Goal: Task Accomplishment & Management: Use online tool/utility

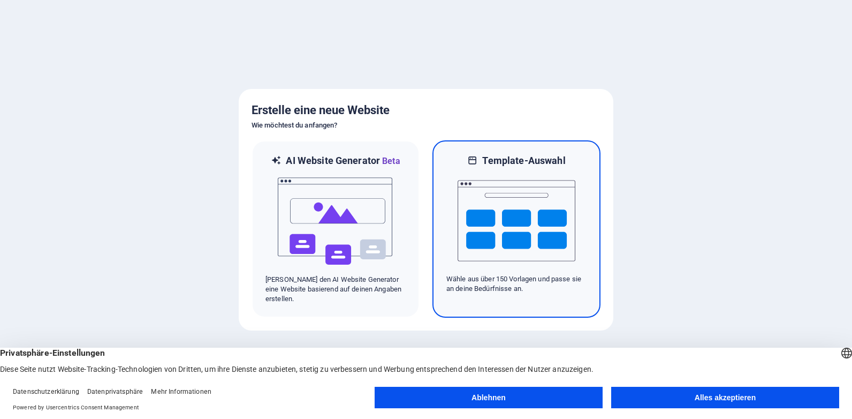
click at [527, 244] on img at bounding box center [517, 220] width 118 height 107
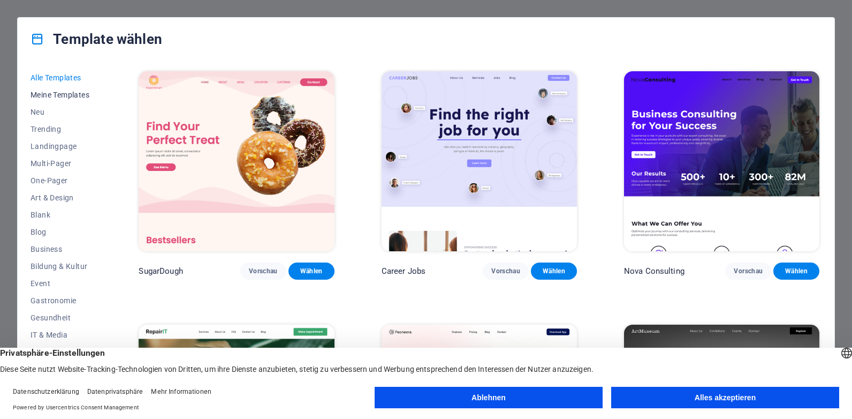
click at [69, 98] on span "Meine Templates" at bounding box center [61, 94] width 61 height 9
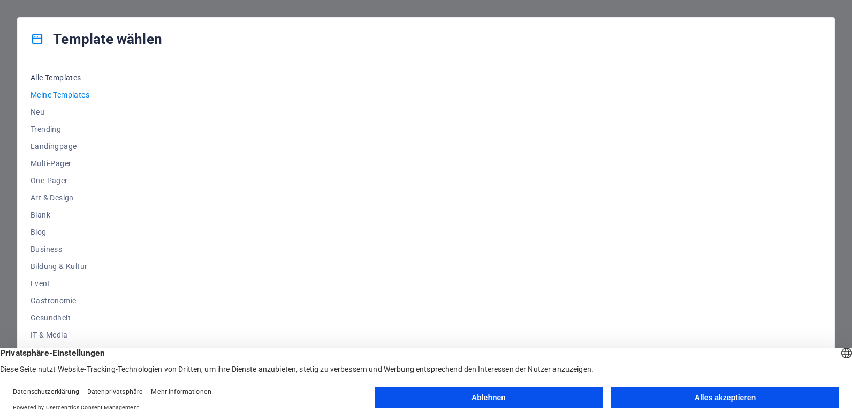
click at [73, 78] on span "Alle Templates" at bounding box center [61, 77] width 61 height 9
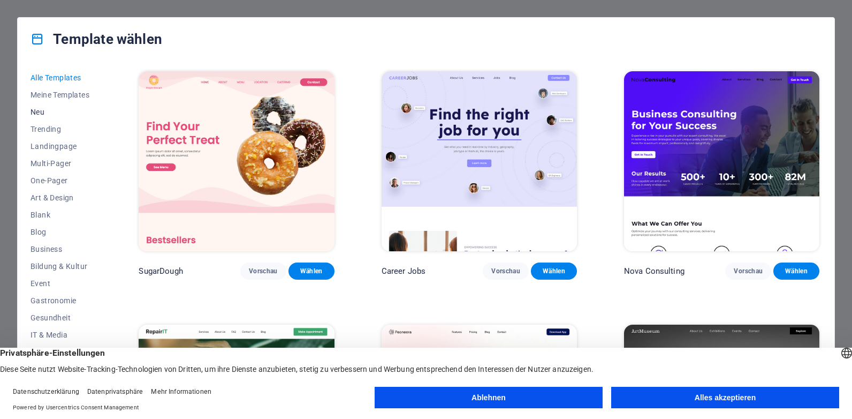
click at [58, 110] on span "Neu" at bounding box center [61, 112] width 61 height 9
click at [48, 113] on span "Neu" at bounding box center [61, 112] width 61 height 9
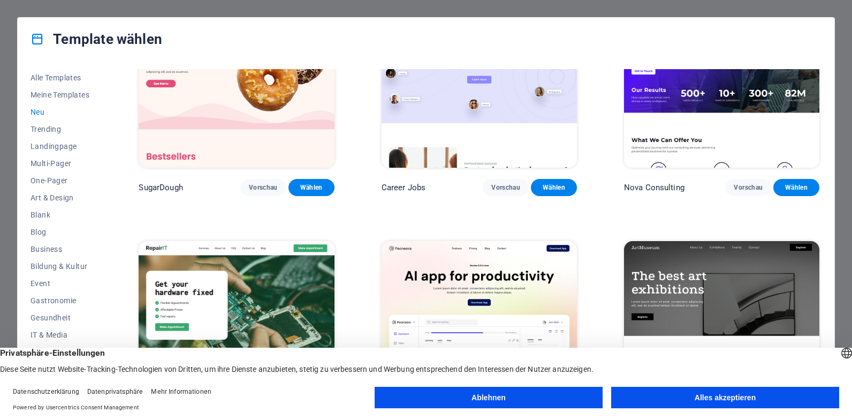
drag, startPoint x: 823, startPoint y: 113, endPoint x: 826, endPoint y: 149, distance: 36.0
click at [826, 149] on div "Alle Templates Meine Templates Neu Trending Landingpage Multi-Pager One-Pager A…" at bounding box center [426, 230] width 817 height 340
click at [51, 248] on span "Business" at bounding box center [61, 249] width 61 height 9
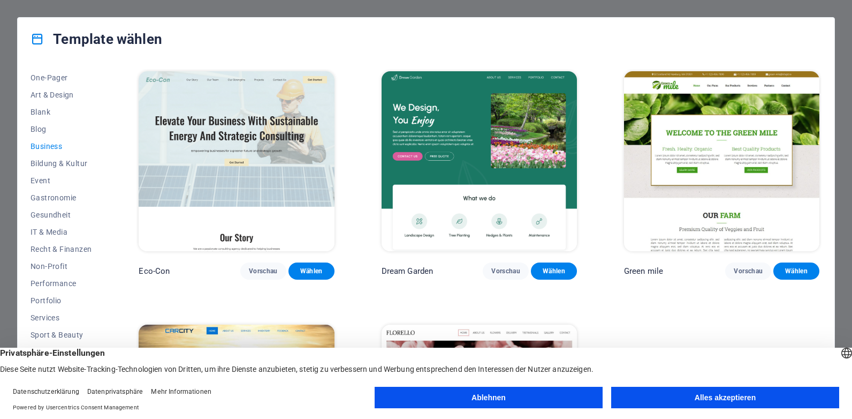
scroll to position [106, 0]
click at [54, 228] on span "IT & Media" at bounding box center [61, 228] width 61 height 9
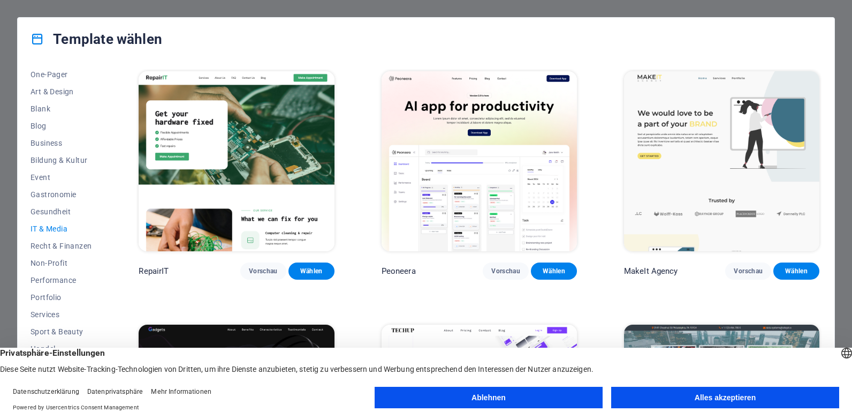
drag, startPoint x: 107, startPoint y: 293, endPoint x: 107, endPoint y: 300, distance: 7.0
click at [107, 300] on div "Alle Templates Meine Templates Neu Trending Landingpage Multi-Pager One-Pager A…" at bounding box center [426, 230] width 817 height 340
click at [68, 307] on button "Services" at bounding box center [61, 314] width 61 height 17
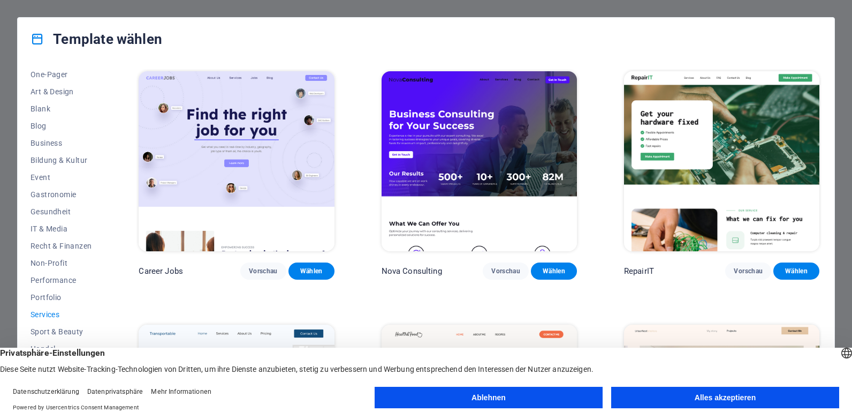
scroll to position [109, 0]
click at [71, 293] on span "Portfolio" at bounding box center [61, 294] width 61 height 9
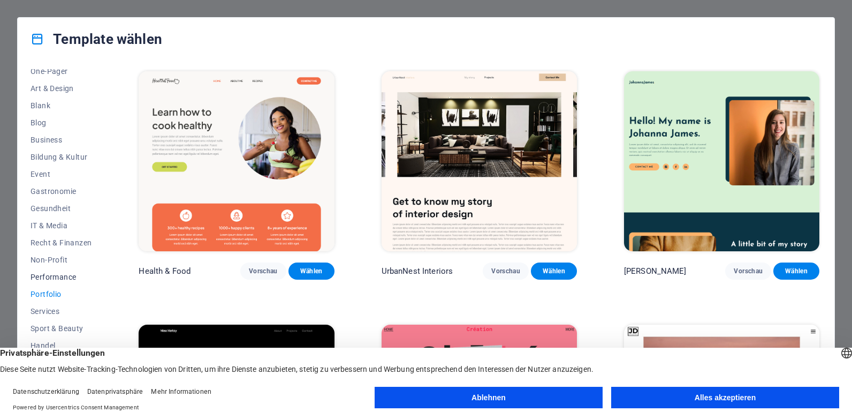
click at [69, 276] on span "Performance" at bounding box center [61, 276] width 61 height 9
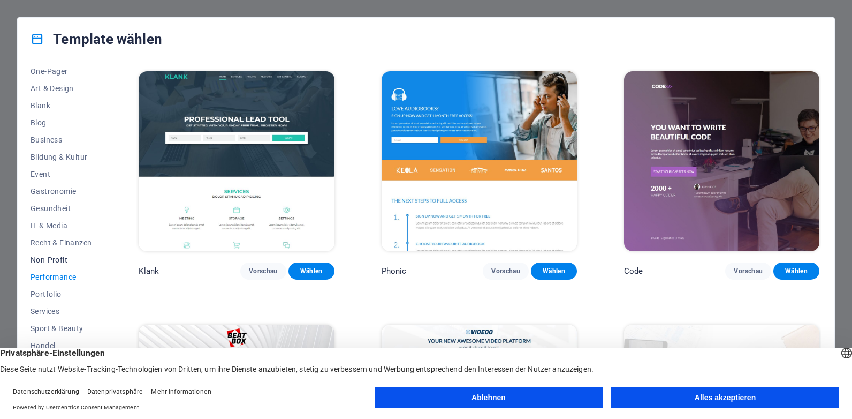
click at [75, 258] on span "Non-Profit" at bounding box center [61, 259] width 61 height 9
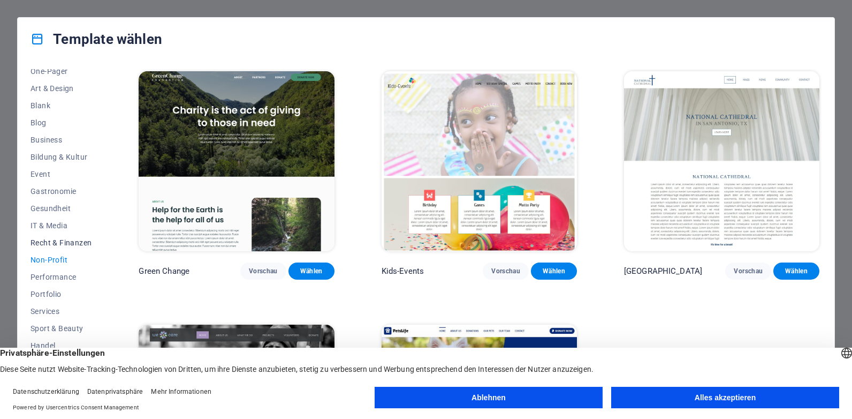
click at [75, 246] on span "Recht & Finanzen" at bounding box center [61, 242] width 61 height 9
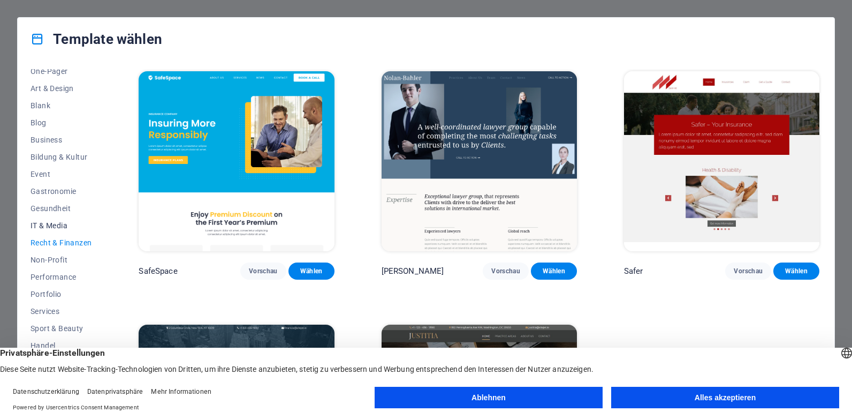
click at [78, 226] on span "IT & Media" at bounding box center [61, 225] width 61 height 9
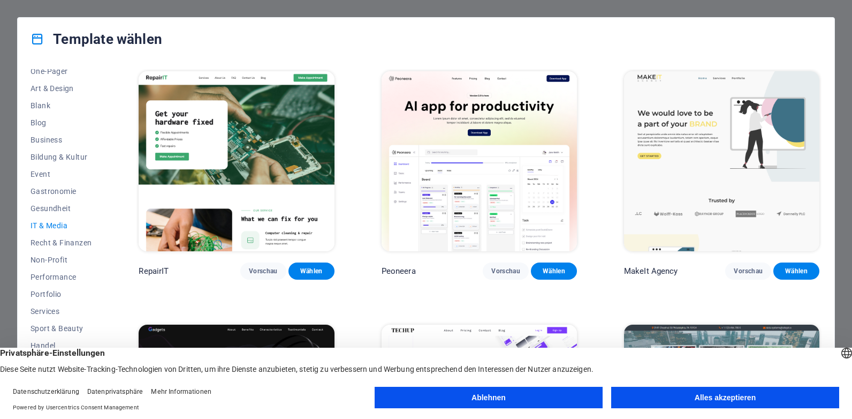
drag, startPoint x: 822, startPoint y: 163, endPoint x: 824, endPoint y: 184, distance: 20.5
click at [824, 184] on div "Alle Templates Meine Templates Neu Trending Landingpage Multi-Pager One-Pager A…" at bounding box center [426, 230] width 817 height 340
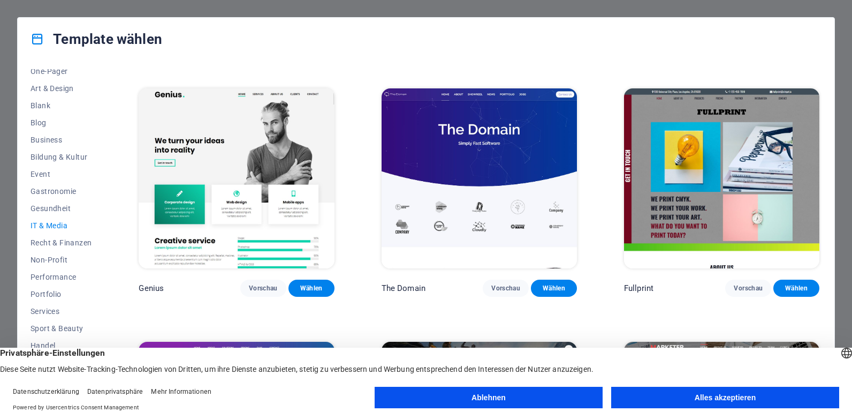
scroll to position [492, 0]
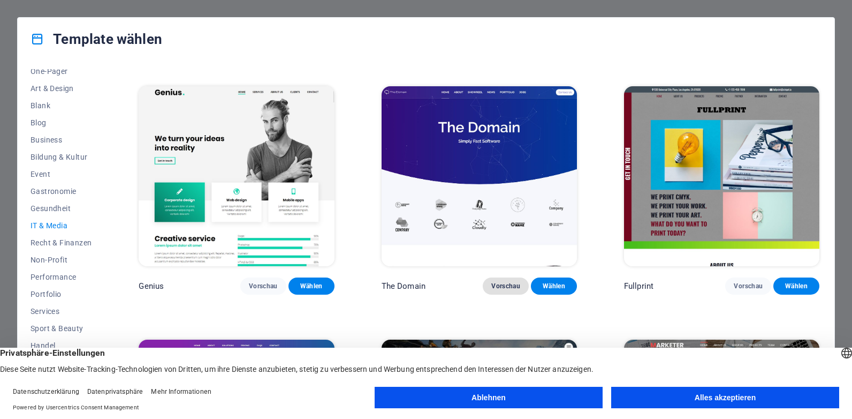
click at [513, 286] on span "Vorschau" at bounding box center [505, 286] width 29 height 9
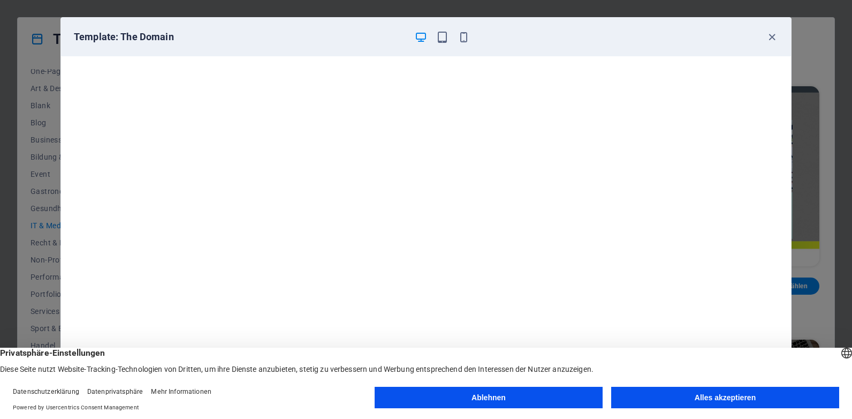
click at [450, 43] on div at bounding box center [442, 37] width 56 height 13
click at [446, 41] on icon "button" at bounding box center [442, 37] width 12 height 12
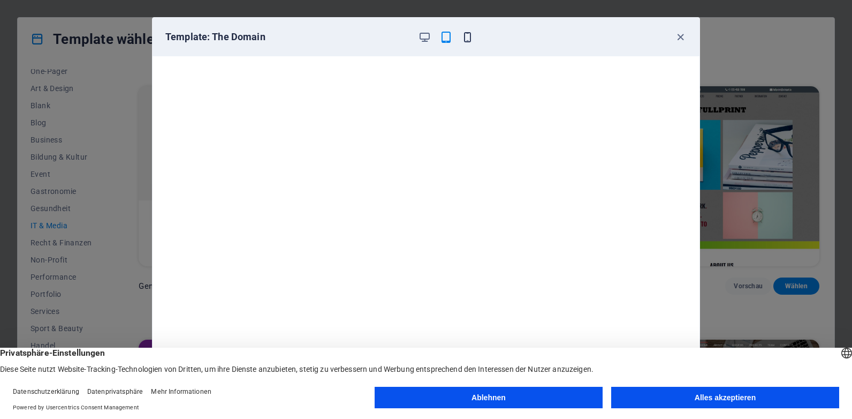
click at [472, 37] on icon "button" at bounding box center [467, 37] width 12 height 12
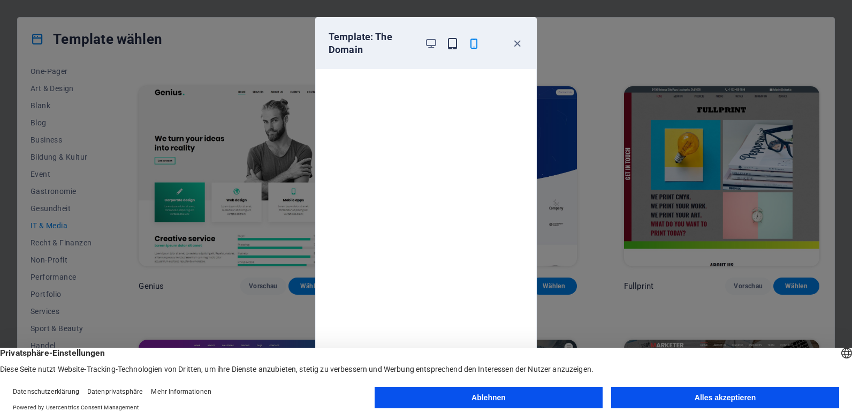
click at [455, 42] on icon "button" at bounding box center [452, 43] width 12 height 12
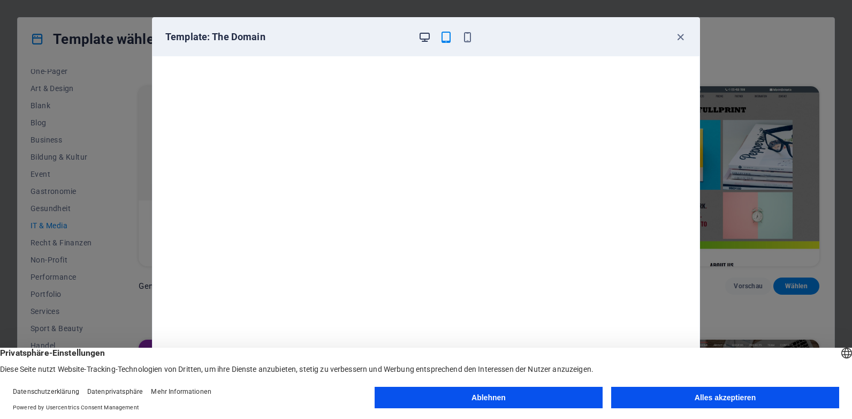
click at [429, 35] on icon "button" at bounding box center [425, 37] width 12 height 12
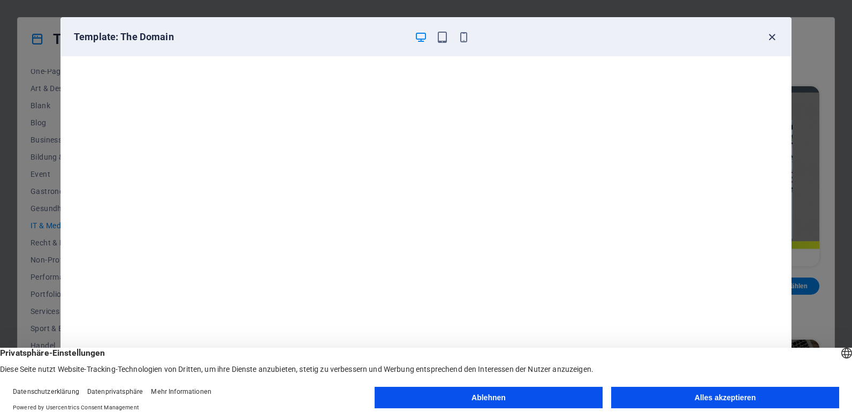
click at [777, 38] on icon "button" at bounding box center [772, 37] width 12 height 12
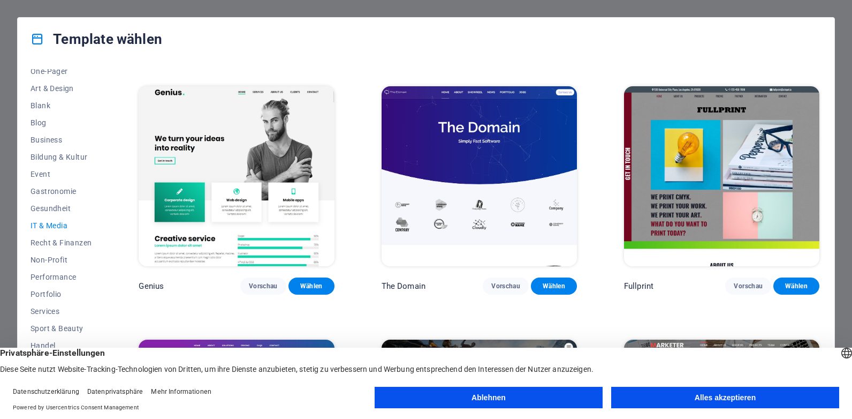
drag, startPoint x: 107, startPoint y: 164, endPoint x: 104, endPoint y: 151, distance: 13.1
click at [104, 151] on div "Alle Templates Meine Templates Neu Trending Landingpage Multi-Pager One-Pager A…" at bounding box center [426, 230] width 817 height 340
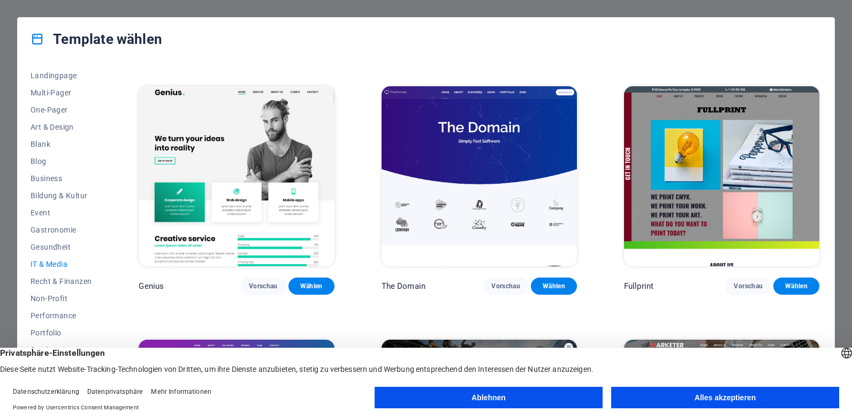
scroll to position [51, 0]
click at [66, 134] on button "One-Pager" at bounding box center [61, 128] width 61 height 17
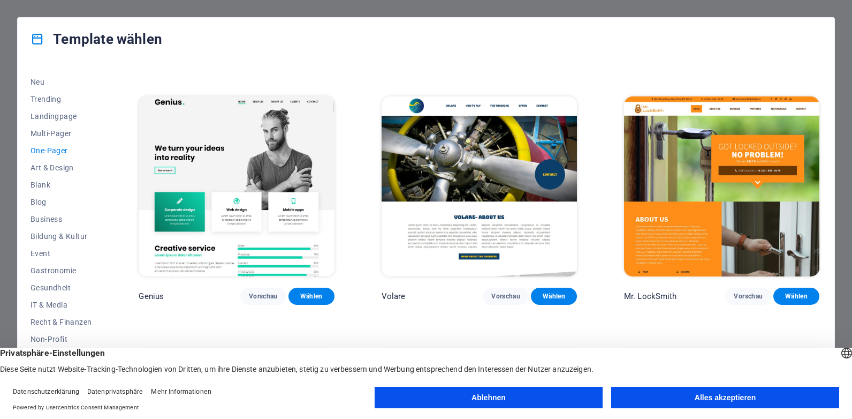
scroll to position [29, 0]
click at [56, 105] on button "Trending" at bounding box center [61, 100] width 61 height 17
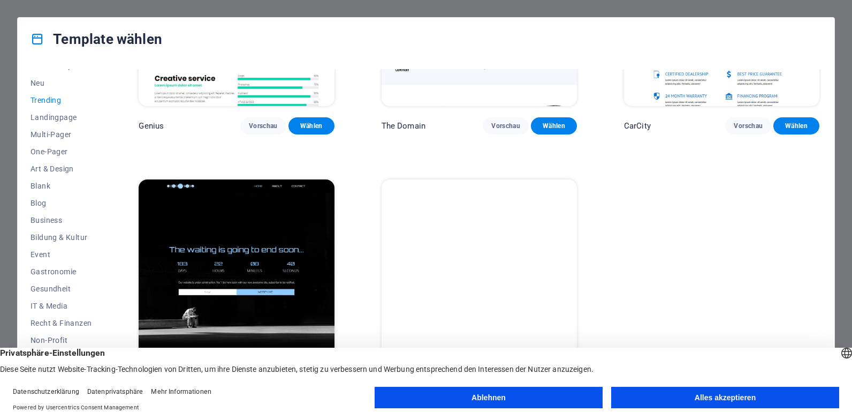
scroll to position [997, 0]
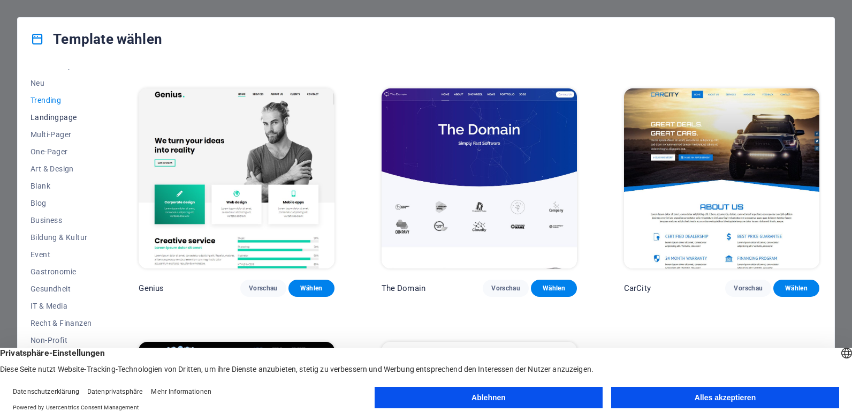
click at [58, 119] on span "Landingpage" at bounding box center [61, 117] width 61 height 9
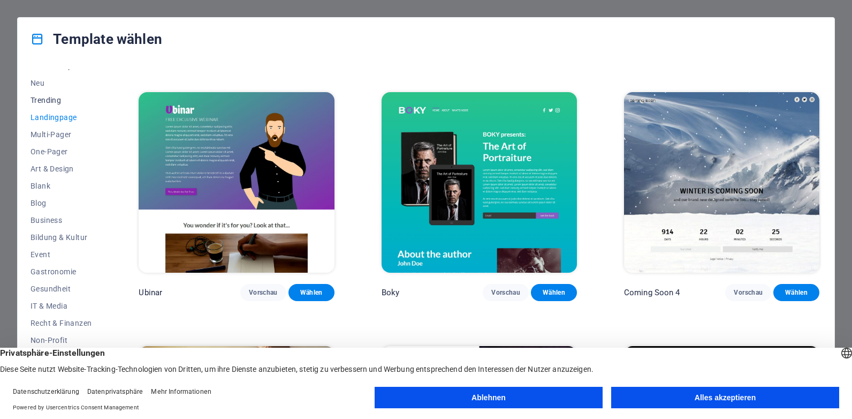
click at [57, 101] on span "Trending" at bounding box center [61, 100] width 61 height 9
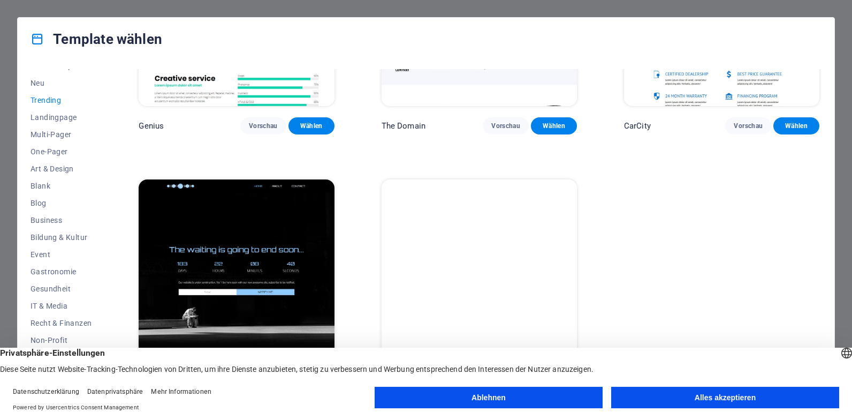
scroll to position [997, 0]
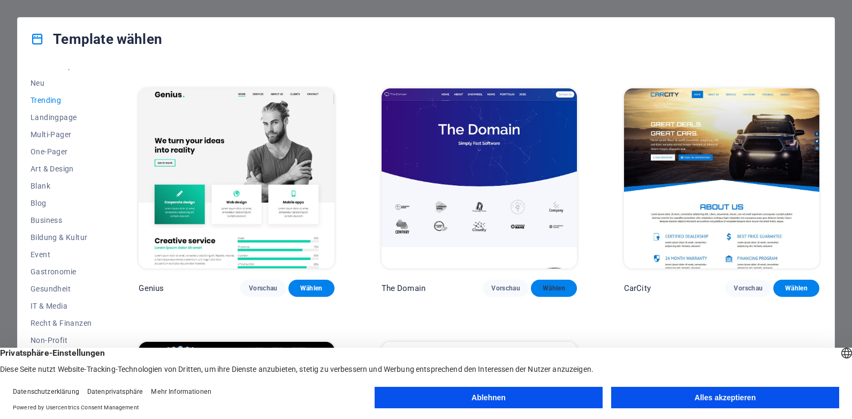
click at [551, 284] on span "Wählen" at bounding box center [554, 288] width 29 height 9
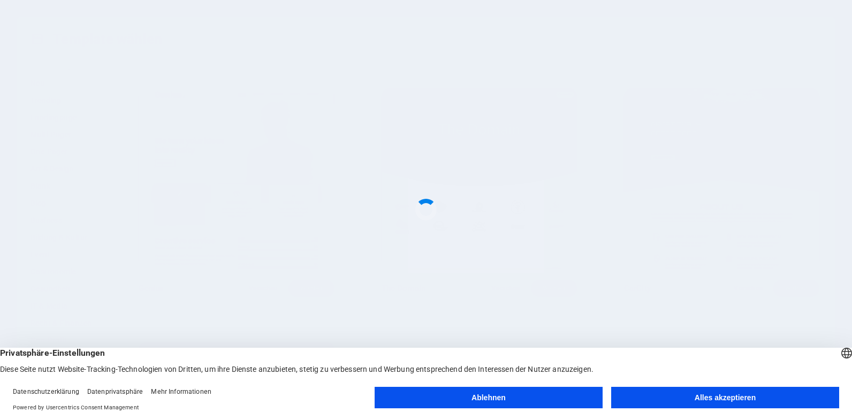
click at [702, 394] on button "Alles akzeptieren" at bounding box center [725, 396] width 228 height 21
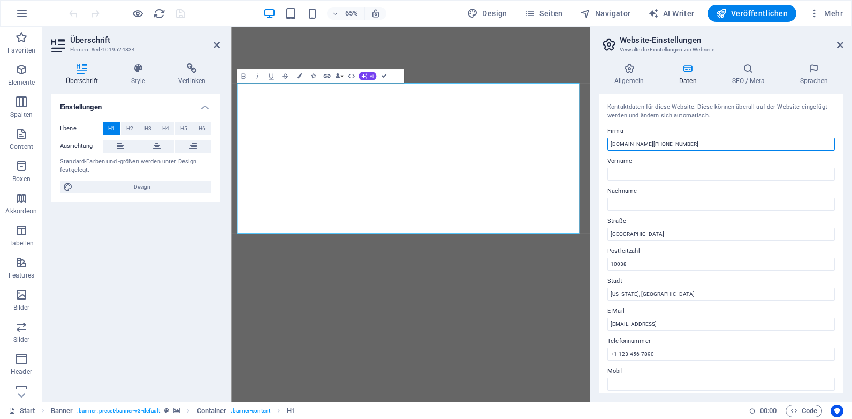
drag, startPoint x: 720, startPoint y: 146, endPoint x: 595, endPoint y: 140, distance: 125.4
click at [595, 140] on div "Allgemein Daten SEO / Meta Sprachen Name der Website [DOMAIN_NAME][PHONE_NUMBER…" at bounding box center [721, 228] width 262 height 347
type input "Swiss-Mania"
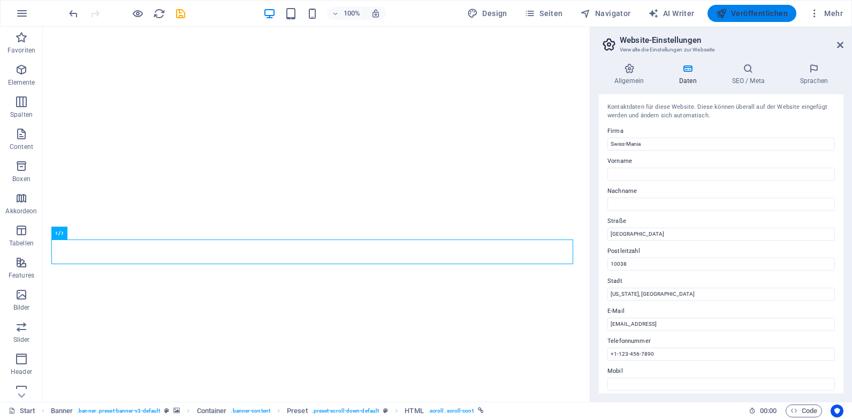
click at [746, 16] on span "Veröffentlichen" at bounding box center [752, 13] width 72 height 11
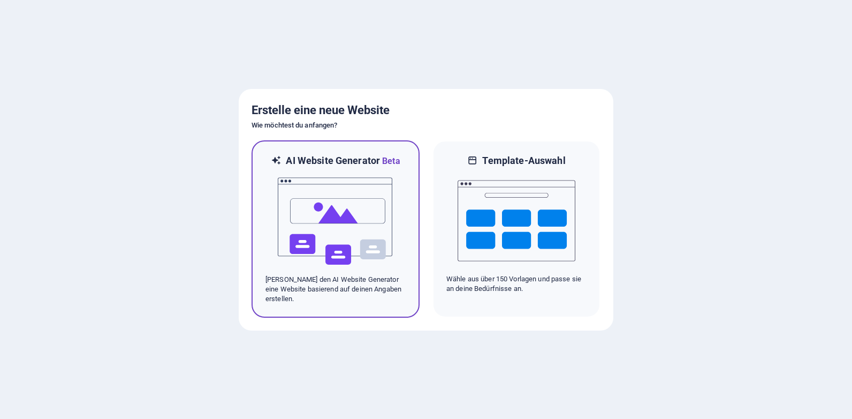
click at [365, 235] on img at bounding box center [336, 221] width 118 height 107
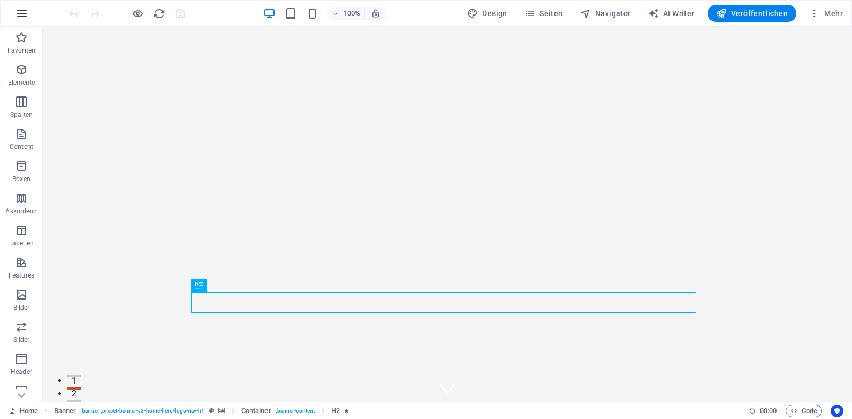
click at [24, 16] on icon "button" at bounding box center [22, 13] width 13 height 13
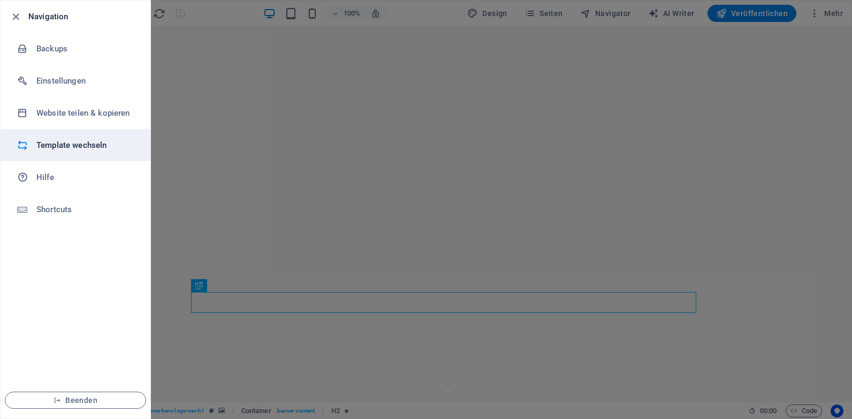
click at [102, 153] on li "Template wechseln" at bounding box center [76, 145] width 150 height 32
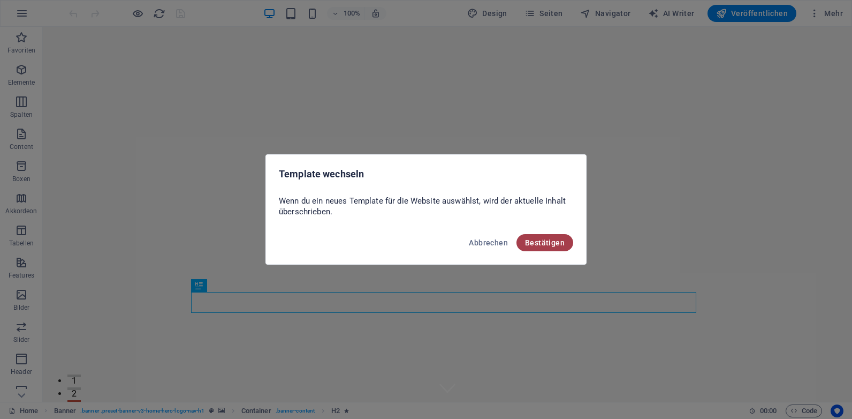
click at [566, 242] on button "Bestätigen" at bounding box center [545, 242] width 57 height 17
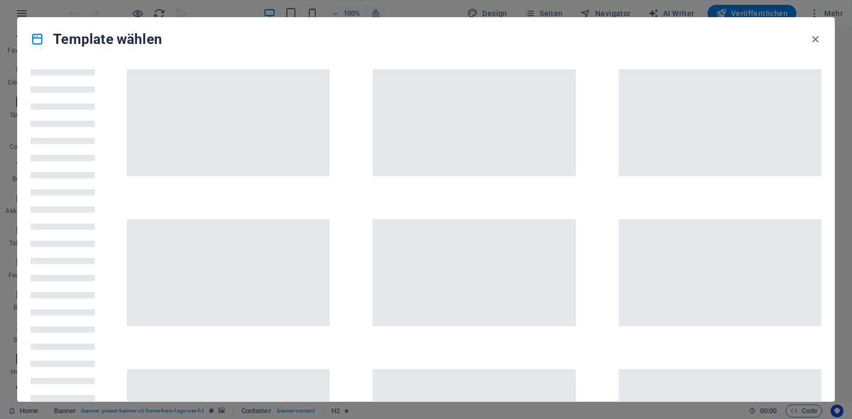
click at [566, 242] on span at bounding box center [474, 272] width 203 height 107
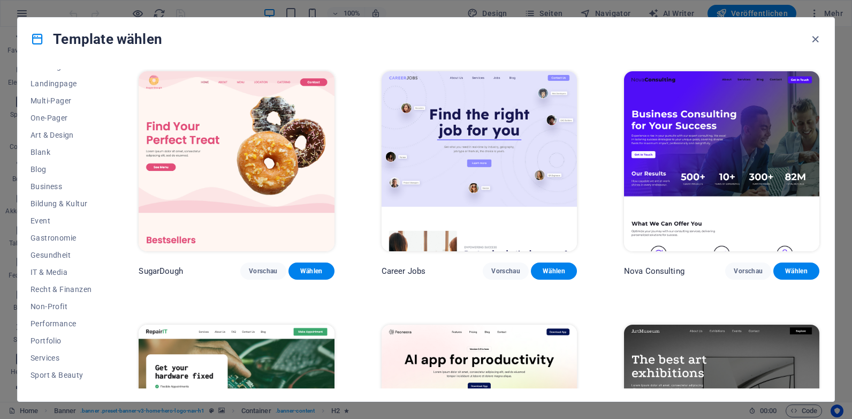
scroll to position [63, 0]
click at [70, 276] on button "IT & Media" at bounding box center [61, 271] width 61 height 17
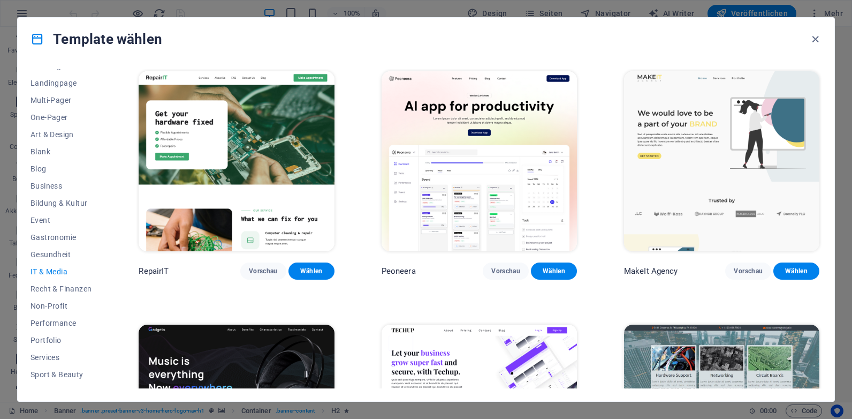
click at [824, 116] on div "Alle Templates Meine Templates Neu Trending Landingpage Multi-Pager One-Pager A…" at bounding box center [426, 230] width 817 height 340
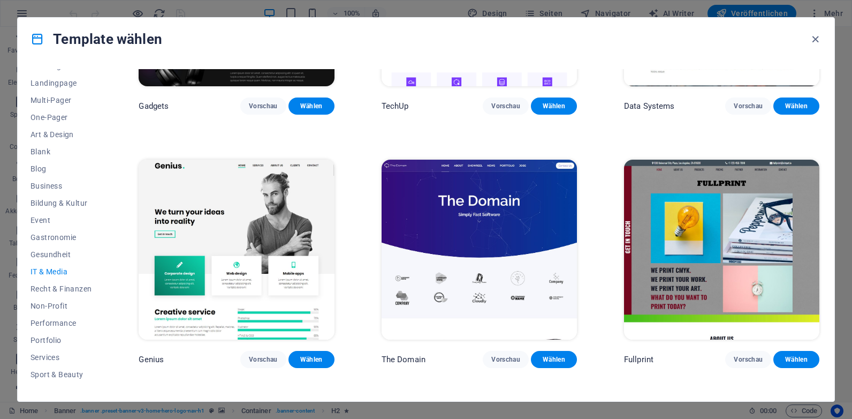
scroll to position [412, 0]
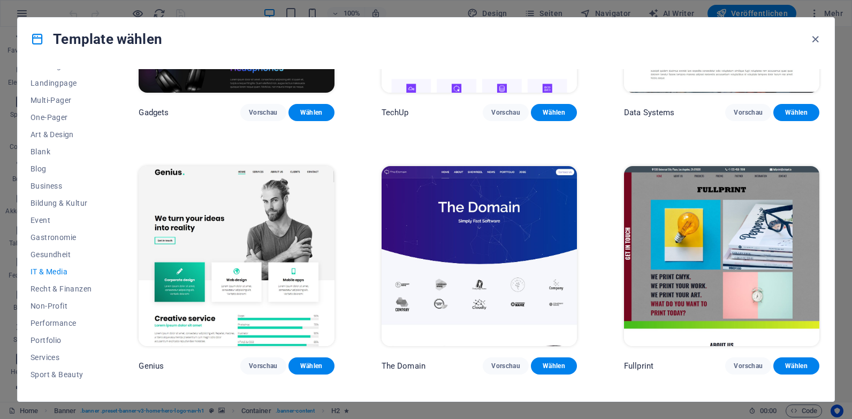
click at [573, 309] on img at bounding box center [479, 256] width 195 height 180
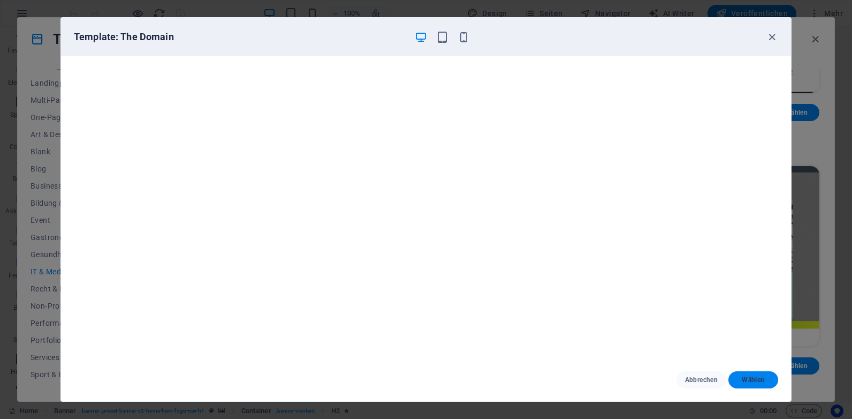
click at [750, 382] on span "Wählen" at bounding box center [753, 379] width 33 height 9
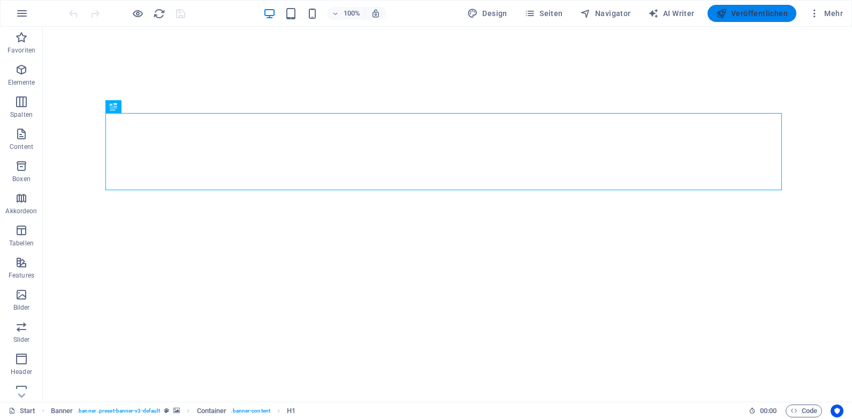
click at [745, 12] on span "Veröffentlichen" at bounding box center [752, 13] width 72 height 11
